Goal: Transaction & Acquisition: Purchase product/service

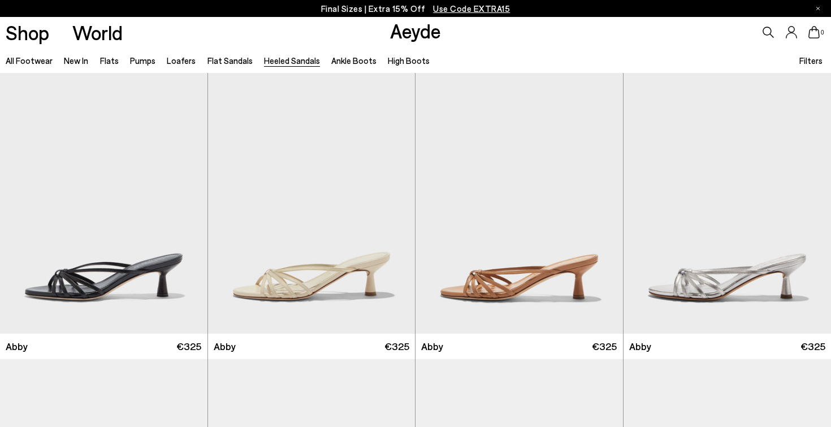
click at [468, 12] on span "Use Code EXTRA15" at bounding box center [471, 8] width 77 height 10
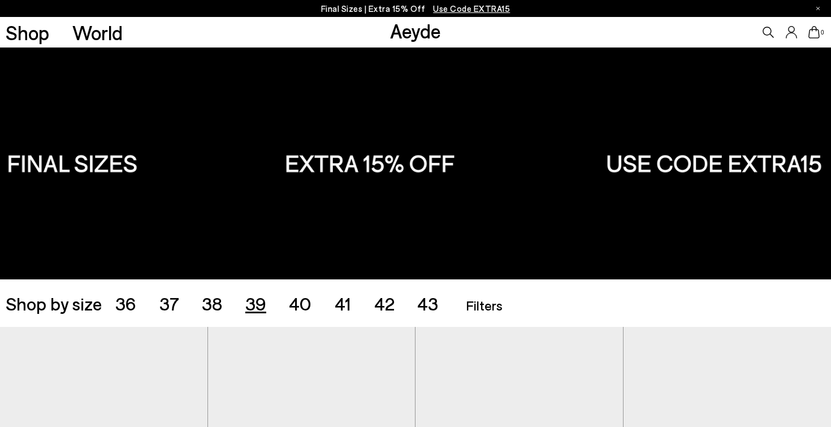
click at [253, 306] on span "39" at bounding box center [255, 302] width 21 height 21
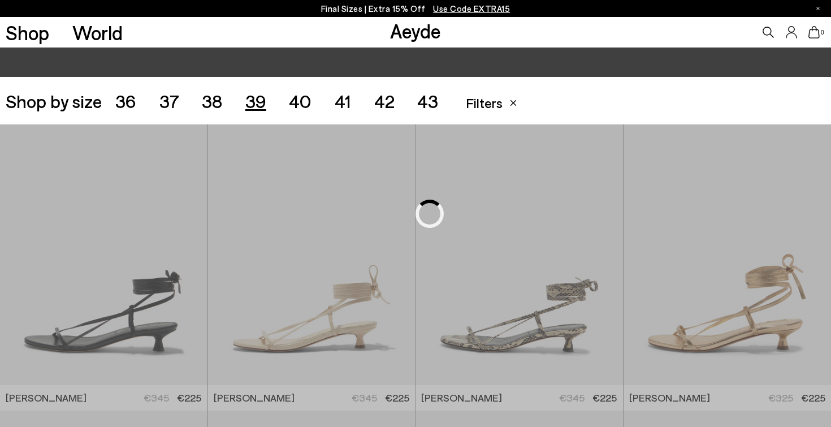
scroll to position [231, 0]
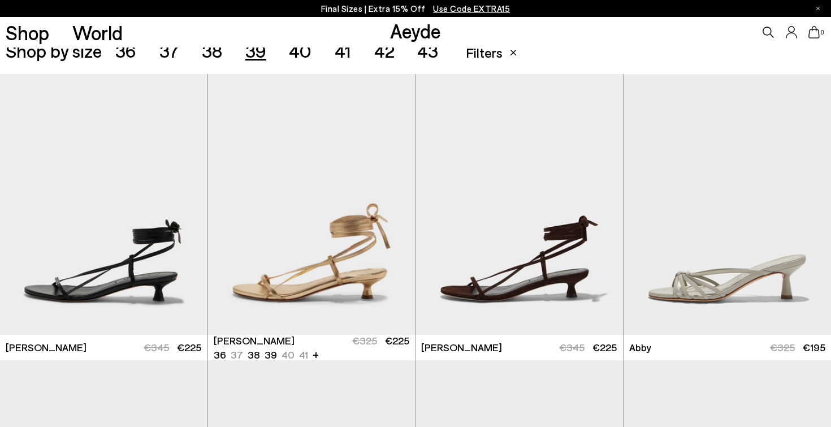
scroll to position [266, 0]
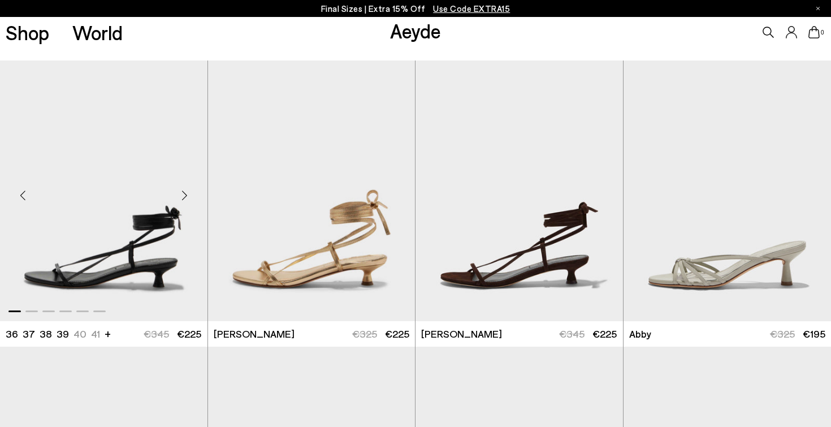
click at [185, 195] on div "Next slide" at bounding box center [185, 196] width 34 height 34
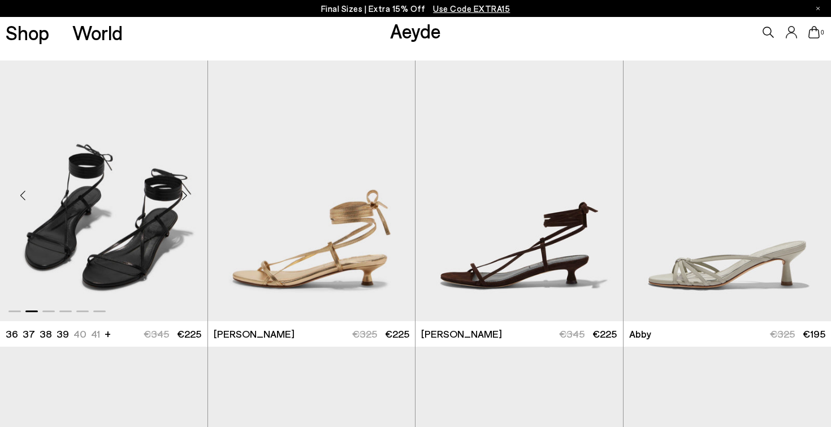
click at [186, 192] on div "Next slide" at bounding box center [185, 196] width 34 height 34
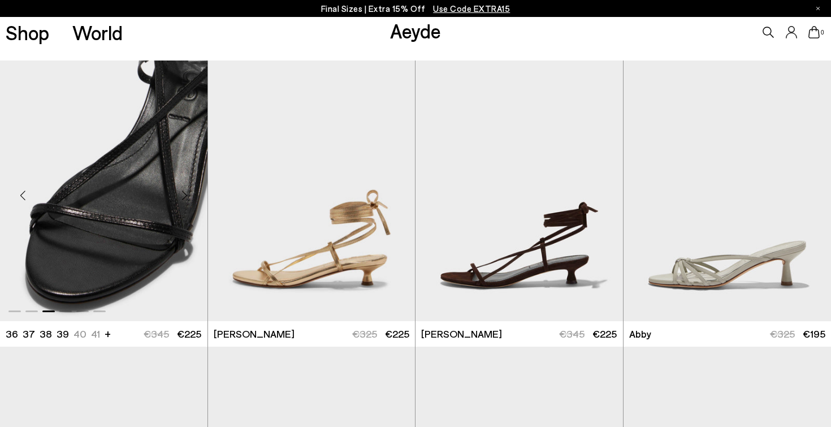
click at [186, 192] on div "Next slide" at bounding box center [185, 196] width 34 height 34
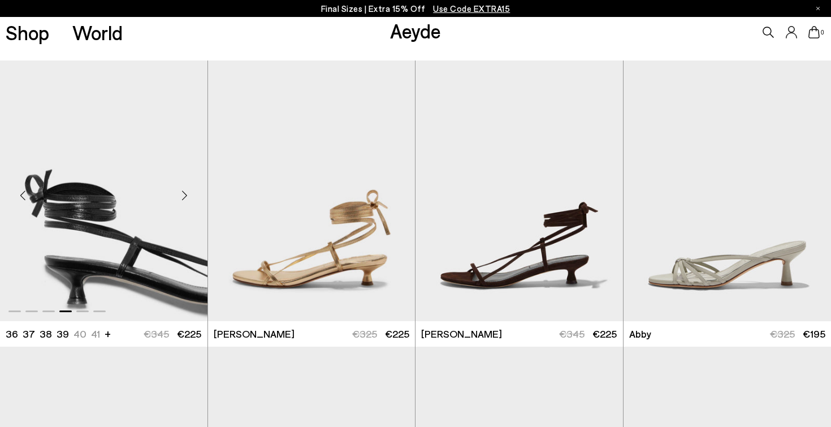
click at [186, 193] on div "Next slide" at bounding box center [185, 196] width 34 height 34
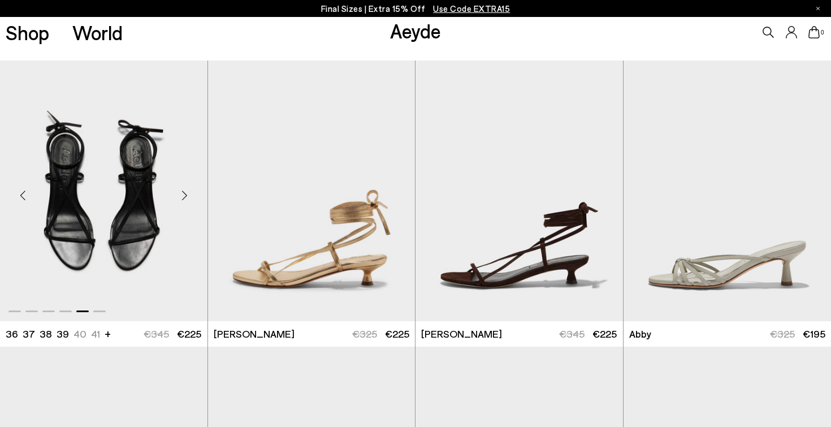
click at [184, 194] on div "Next slide" at bounding box center [185, 196] width 34 height 34
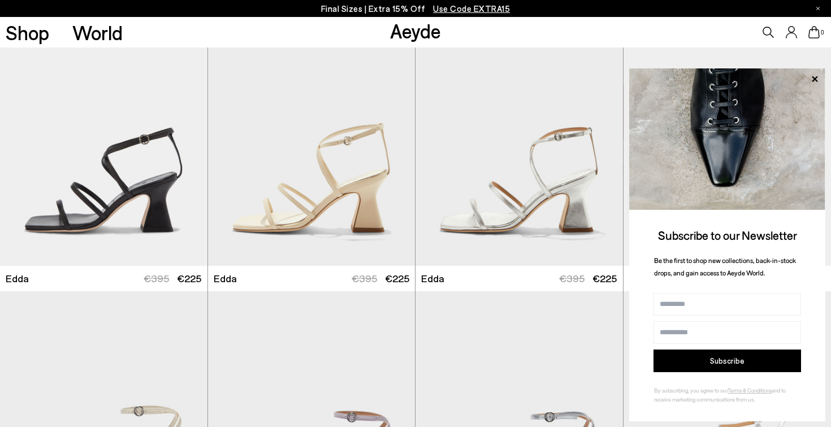
scroll to position [2328, 0]
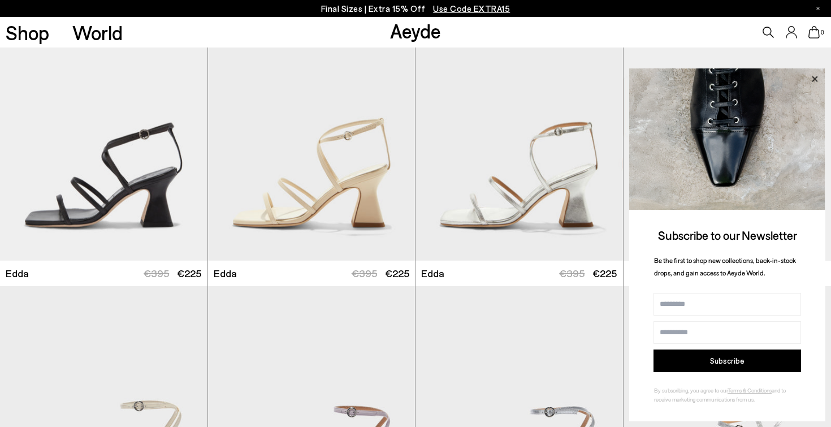
click at [816, 79] on icon at bounding box center [815, 79] width 6 height 6
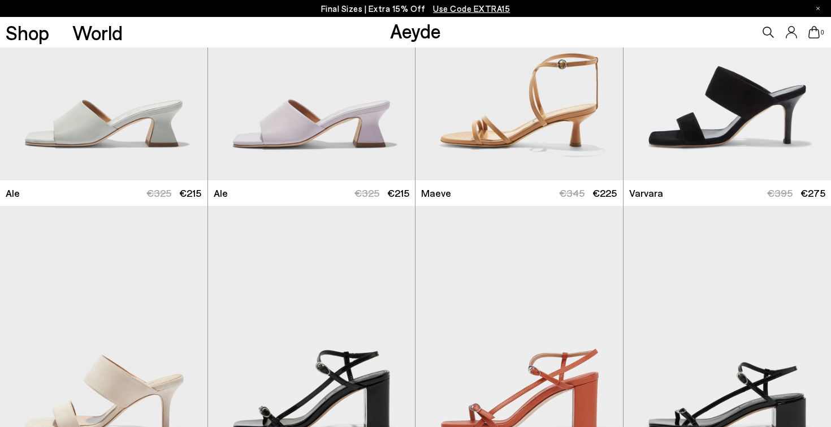
scroll to position [1445, 0]
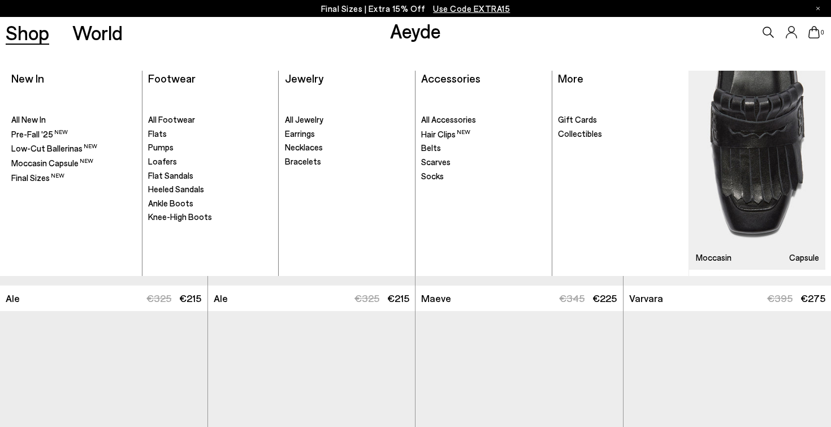
click at [47, 40] on link "Shop" at bounding box center [28, 33] width 44 height 20
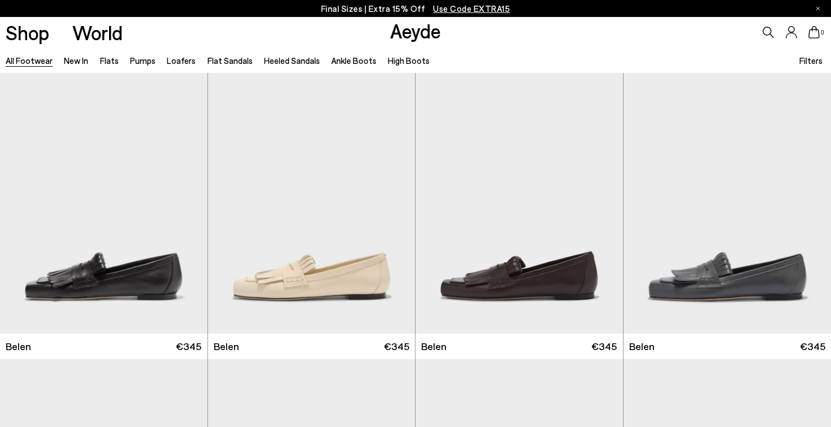
click at [815, 60] on span "Filters" at bounding box center [810, 60] width 23 height 10
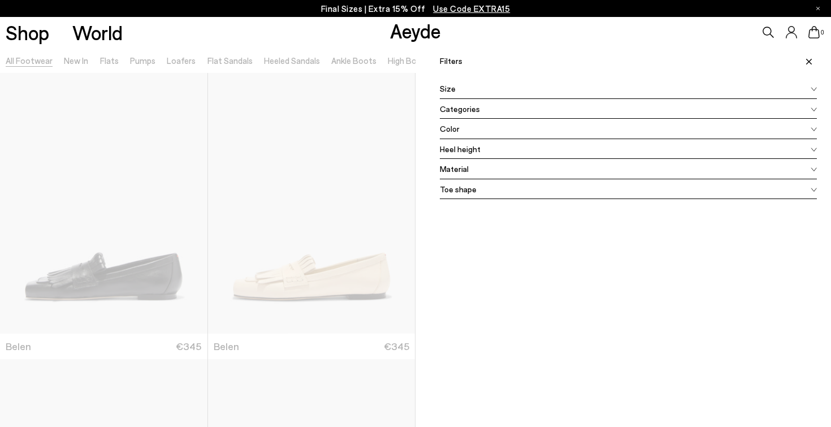
click at [451, 87] on span "Size" at bounding box center [448, 89] width 16 height 12
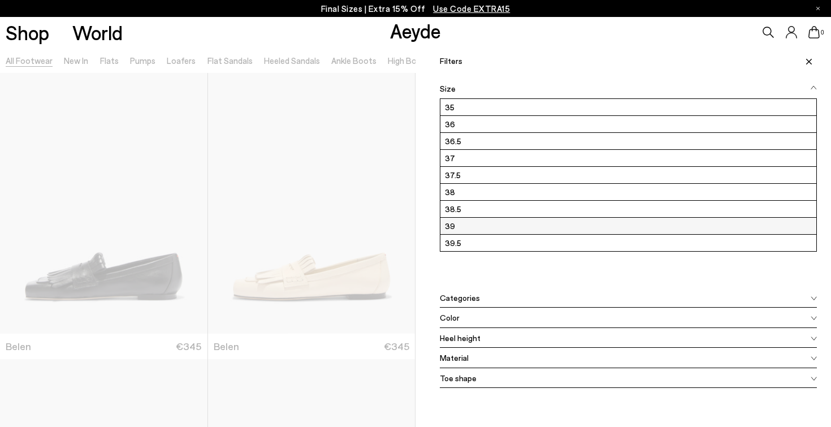
click at [464, 224] on label "39" at bounding box center [628, 226] width 376 height 16
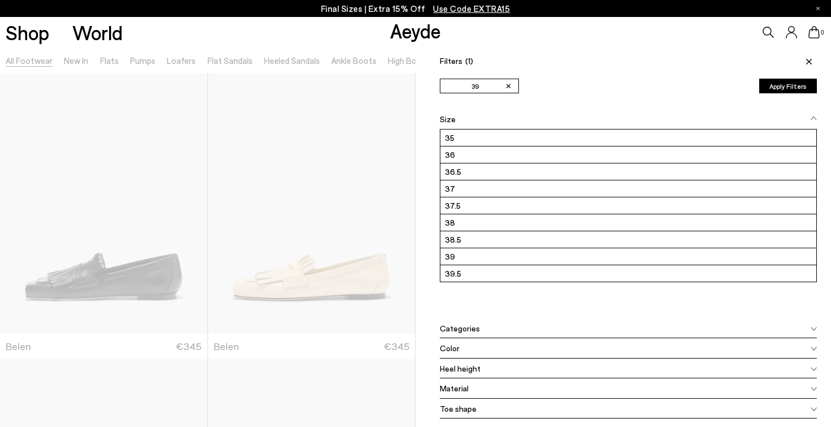
click at [808, 60] on icon at bounding box center [809, 62] width 6 height 6
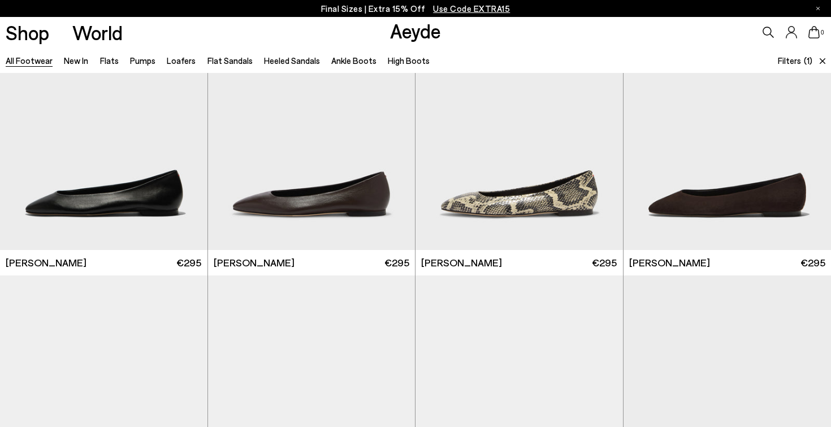
scroll to position [1798, 0]
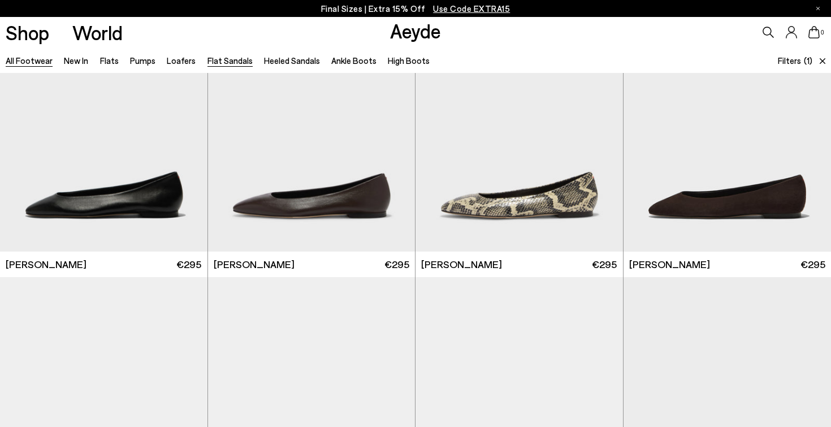
click at [222, 58] on link "Flat Sandals" at bounding box center [229, 60] width 45 height 10
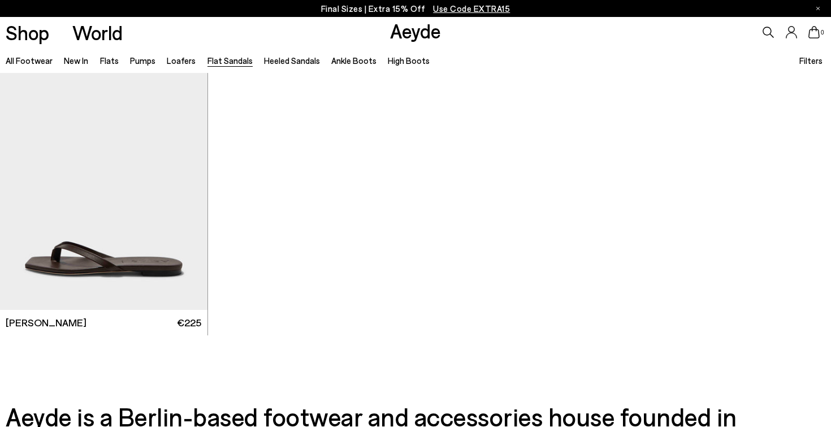
scroll to position [1766, 0]
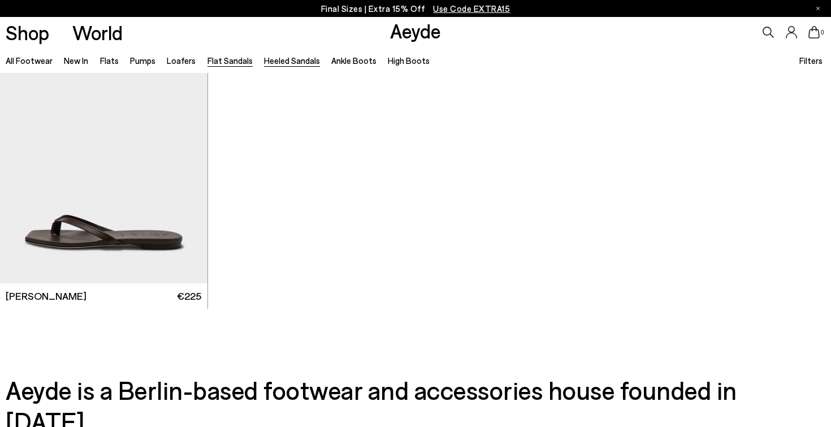
click at [278, 64] on link "Heeled Sandals" at bounding box center [292, 60] width 56 height 10
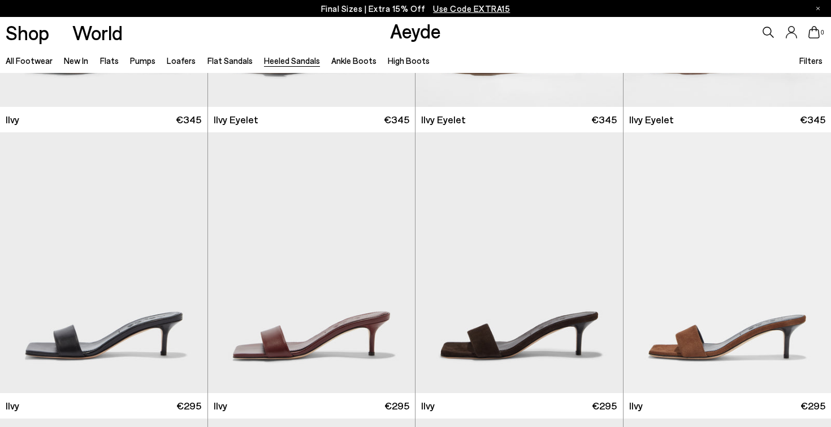
scroll to position [1776, 0]
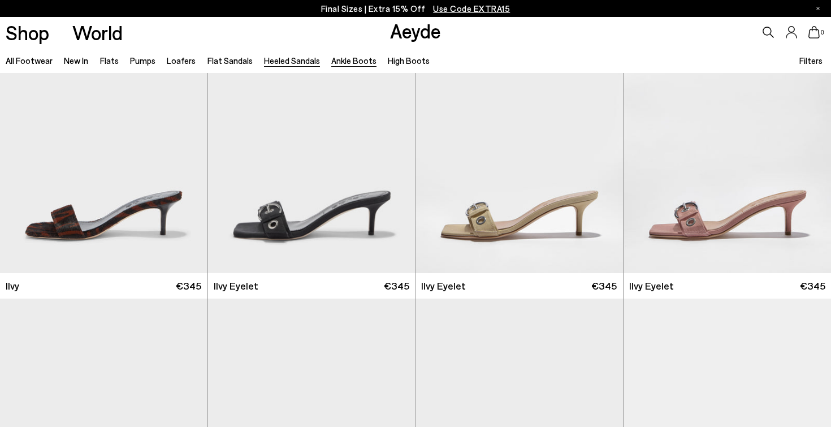
click at [337, 60] on link "Ankle Boots" at bounding box center [353, 60] width 45 height 10
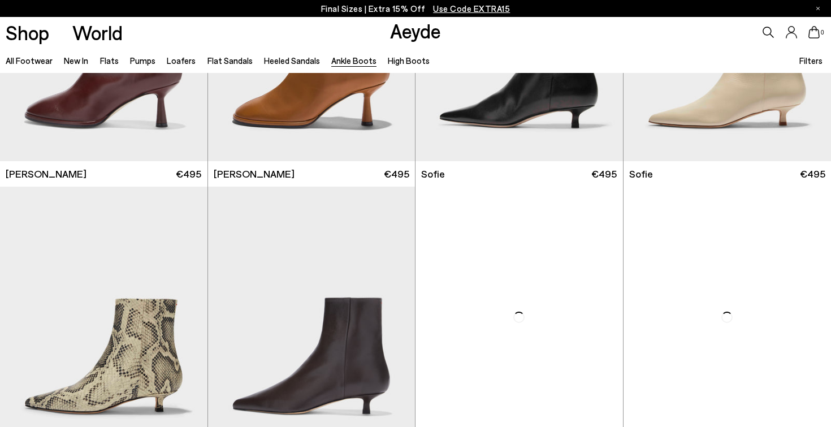
scroll to position [1106, 0]
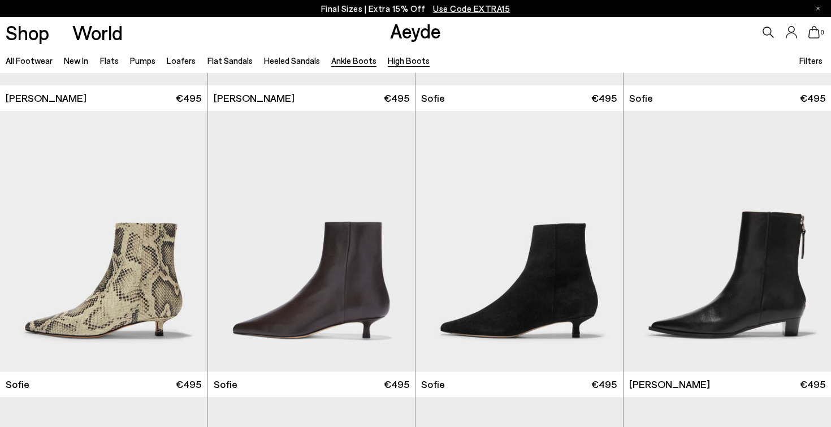
click at [400, 59] on link "High Boots" at bounding box center [409, 60] width 42 height 10
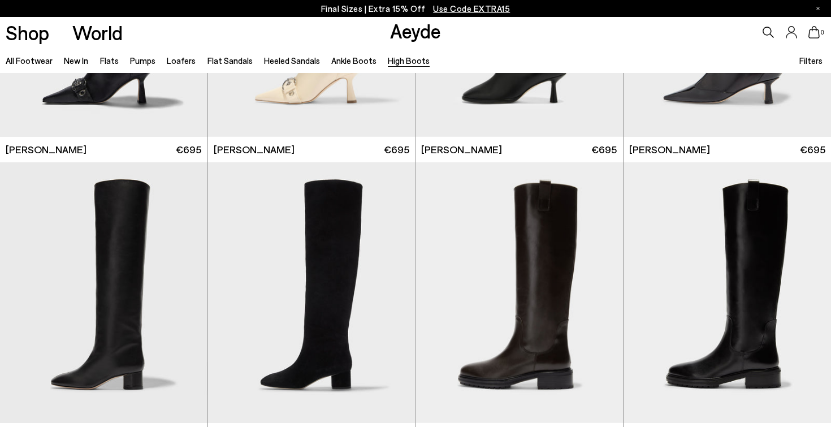
scroll to position [145, 0]
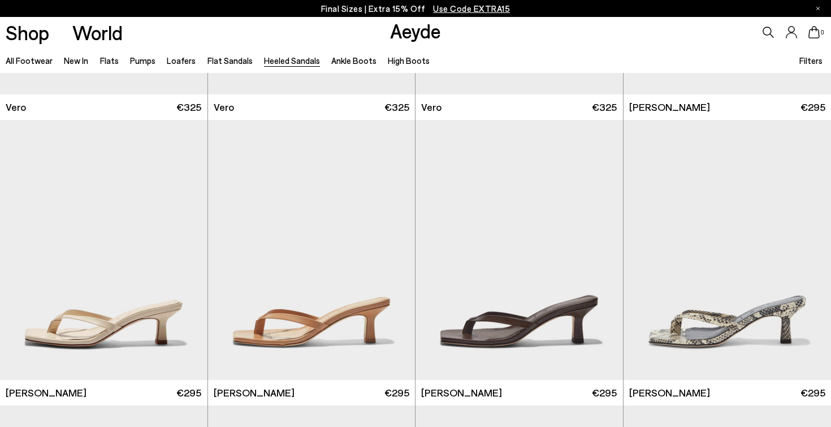
scroll to position [716, 0]
